Goal: Find specific page/section: Find specific page/section

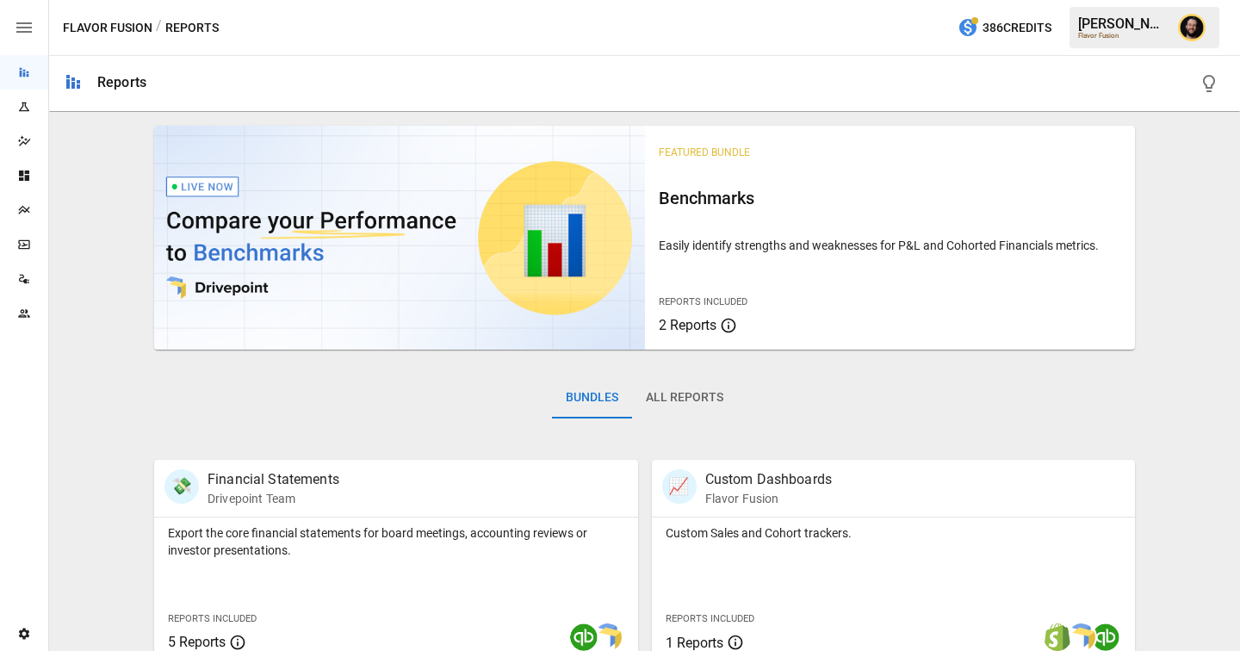
click at [30, 217] on div "Plans" at bounding box center [24, 210] width 48 height 34
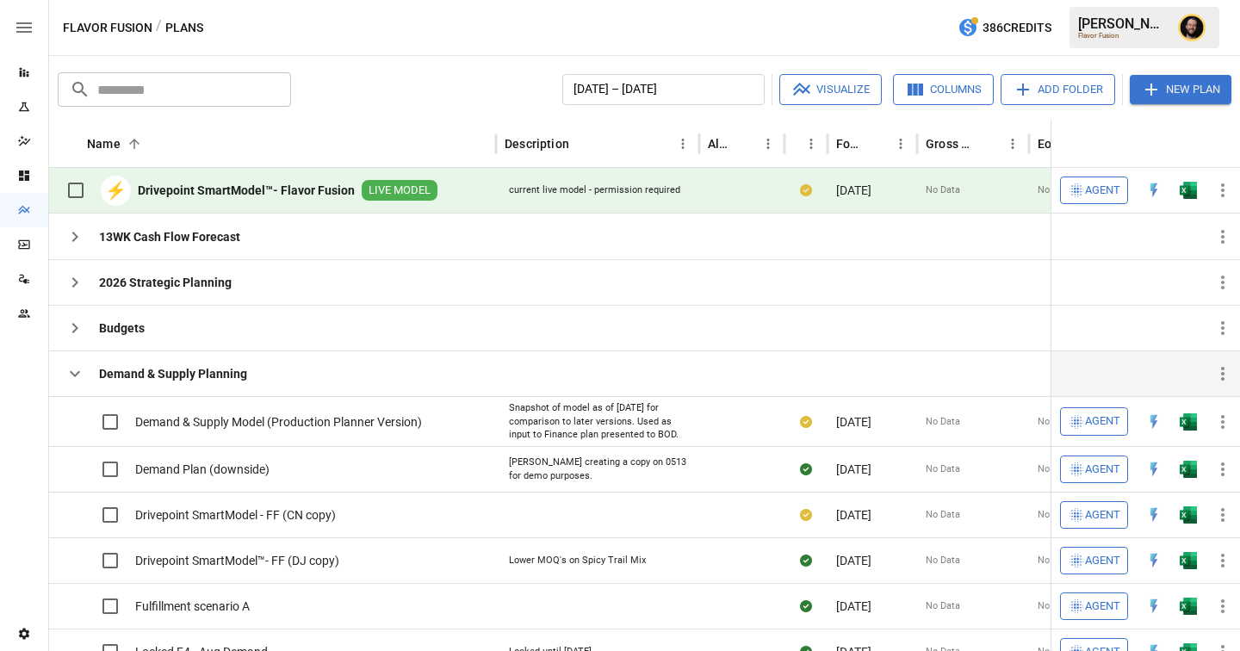
click at [73, 377] on icon "button" at bounding box center [75, 374] width 21 height 21
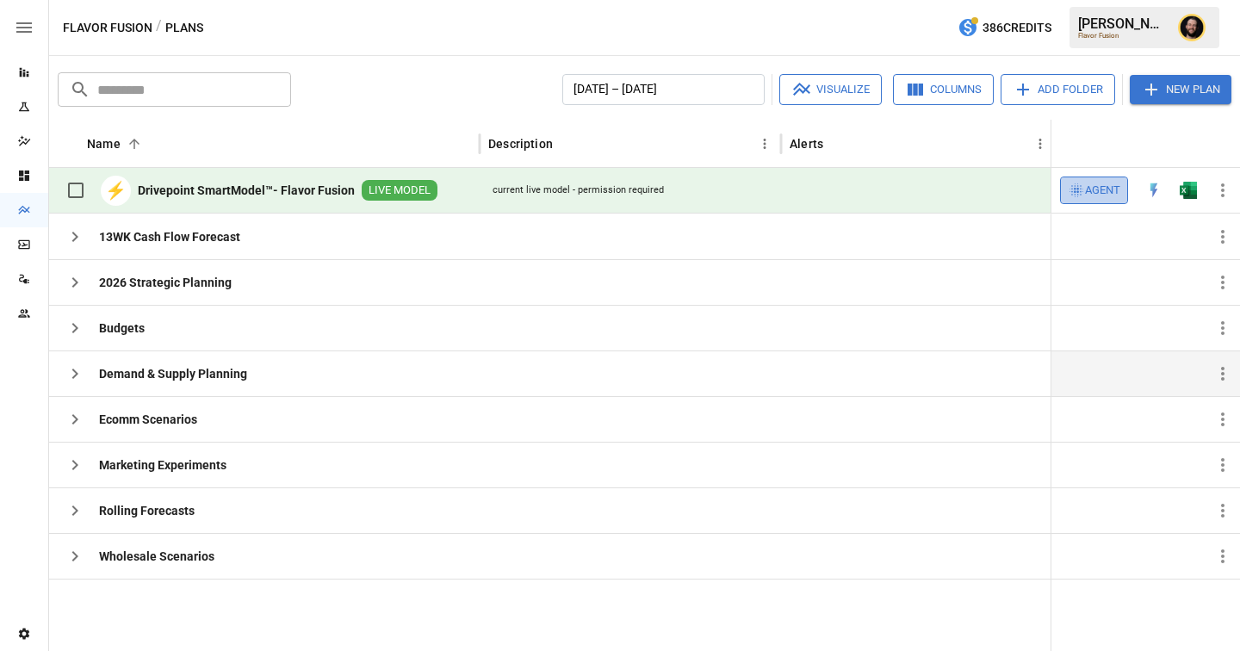
click at [1089, 186] on span "Agent" at bounding box center [1102, 191] width 35 height 20
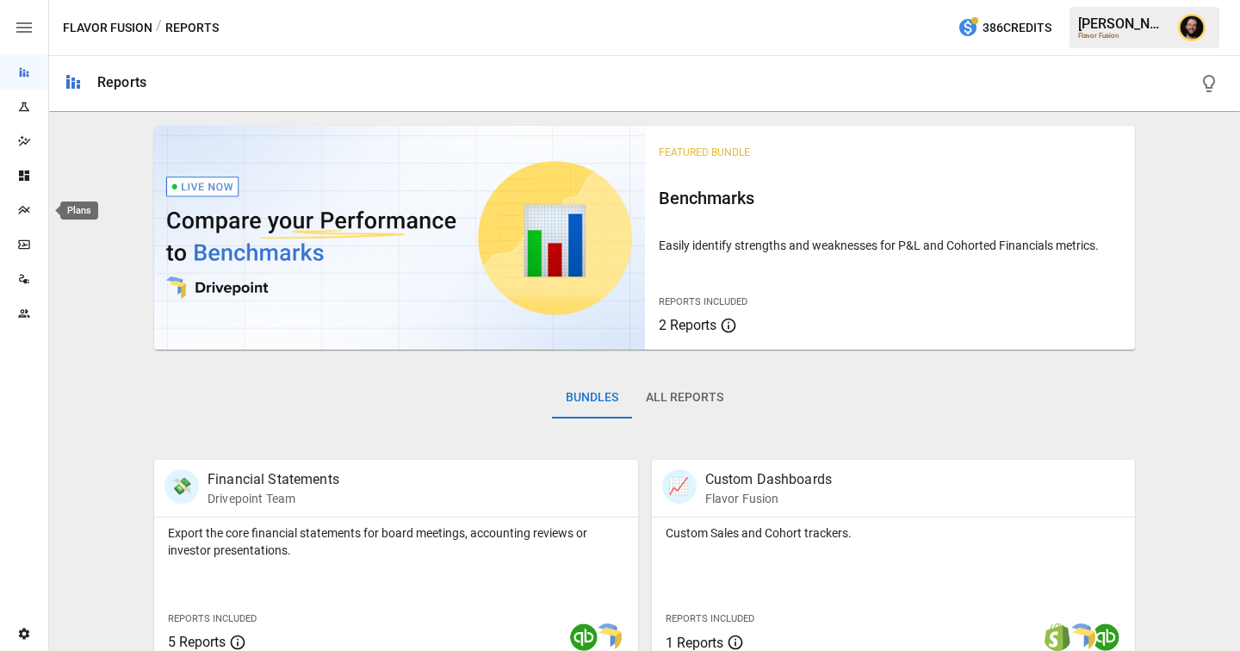
click at [19, 207] on icon "Plans" at bounding box center [24, 210] width 14 height 14
